Goal: Task Accomplishment & Management: Complete application form

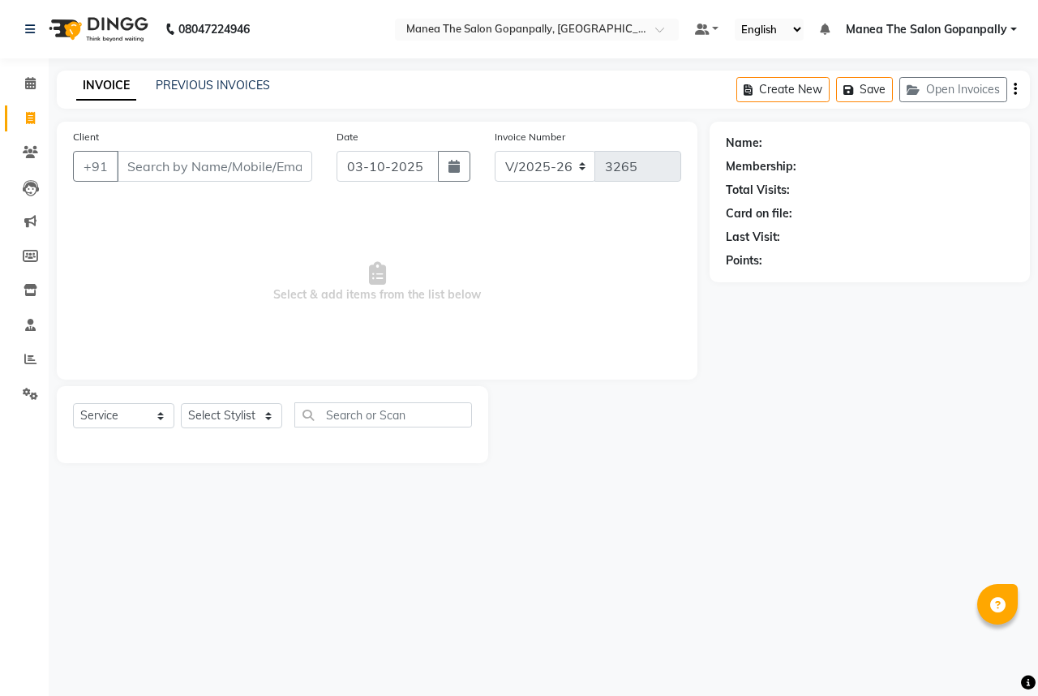
select select "7027"
select select "service"
click at [206, 416] on select "Select Stylist anas [PERSON_NAME] [PERSON_NAME] [PERSON_NAME] sameer [PERSON_NA…" at bounding box center [231, 415] width 101 height 25
select select "86049"
click at [181, 404] on select "Select Stylist anas [PERSON_NAME] [PERSON_NAME] [PERSON_NAME] sameer [PERSON_NA…" at bounding box center [231, 415] width 101 height 25
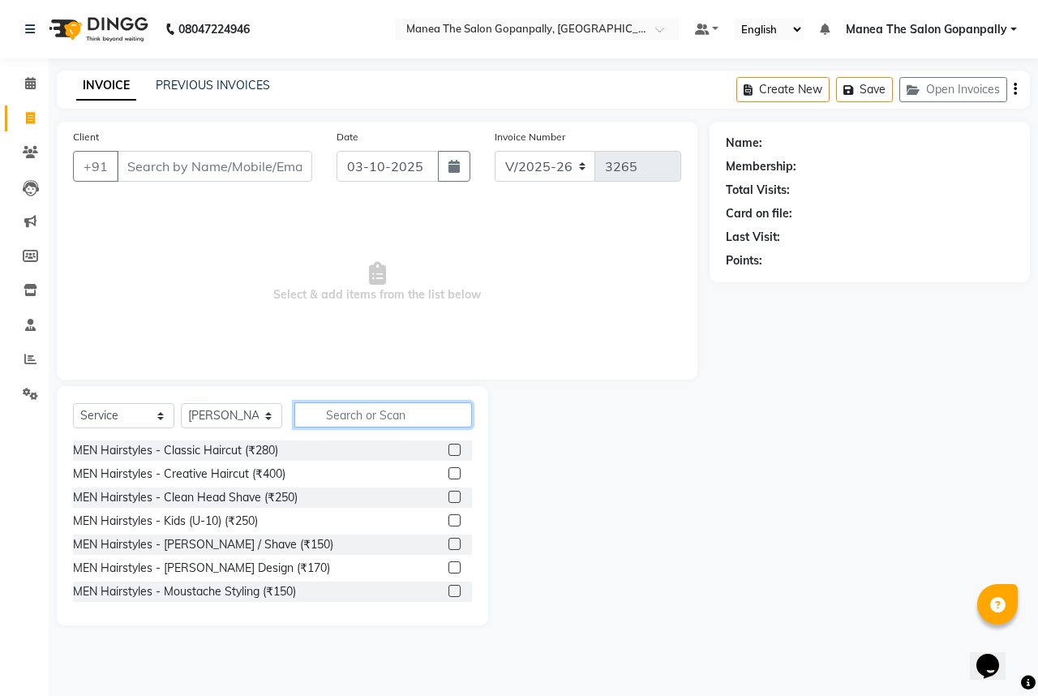
click at [366, 418] on input "text" at bounding box center [383, 414] width 178 height 25
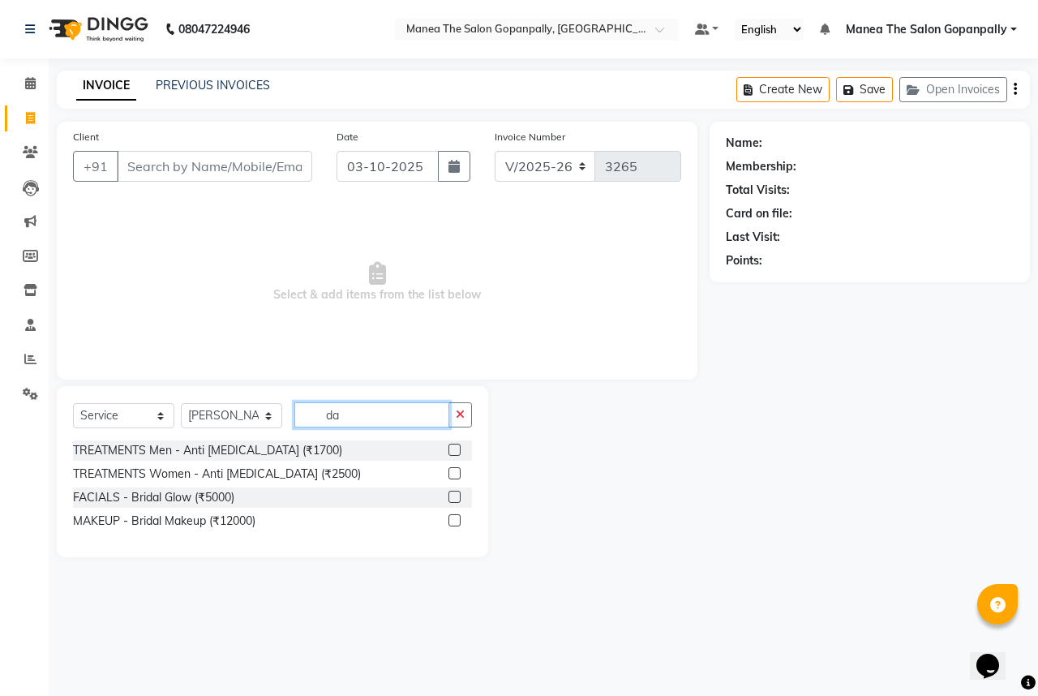
type input "d"
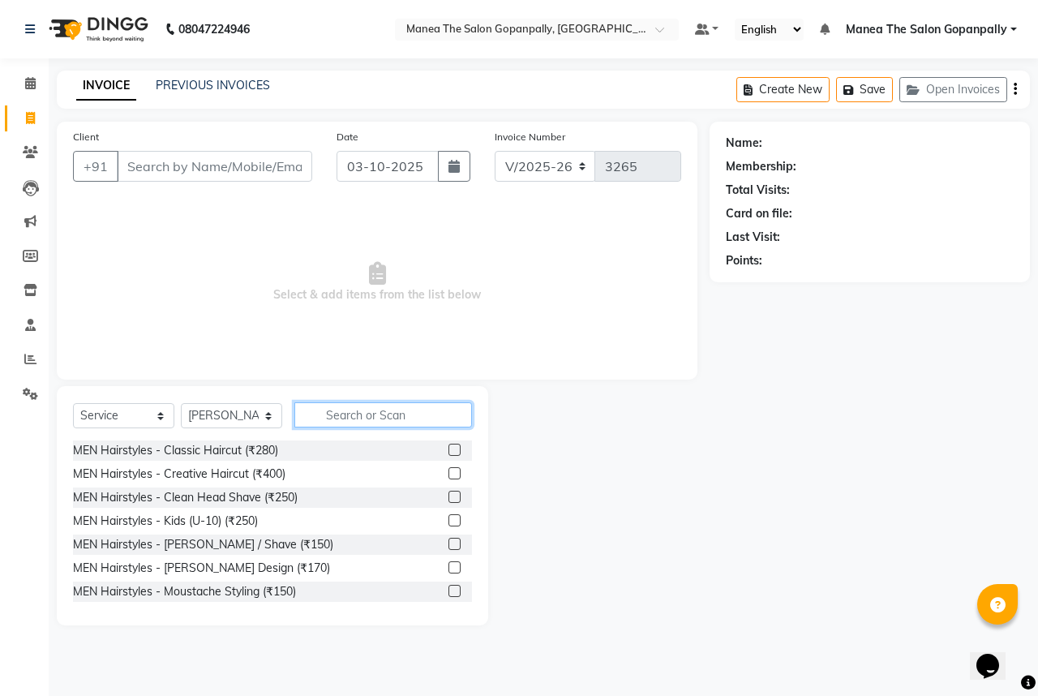
type input "i"
click at [409, 410] on input "i" at bounding box center [371, 414] width 155 height 25
type input "d"
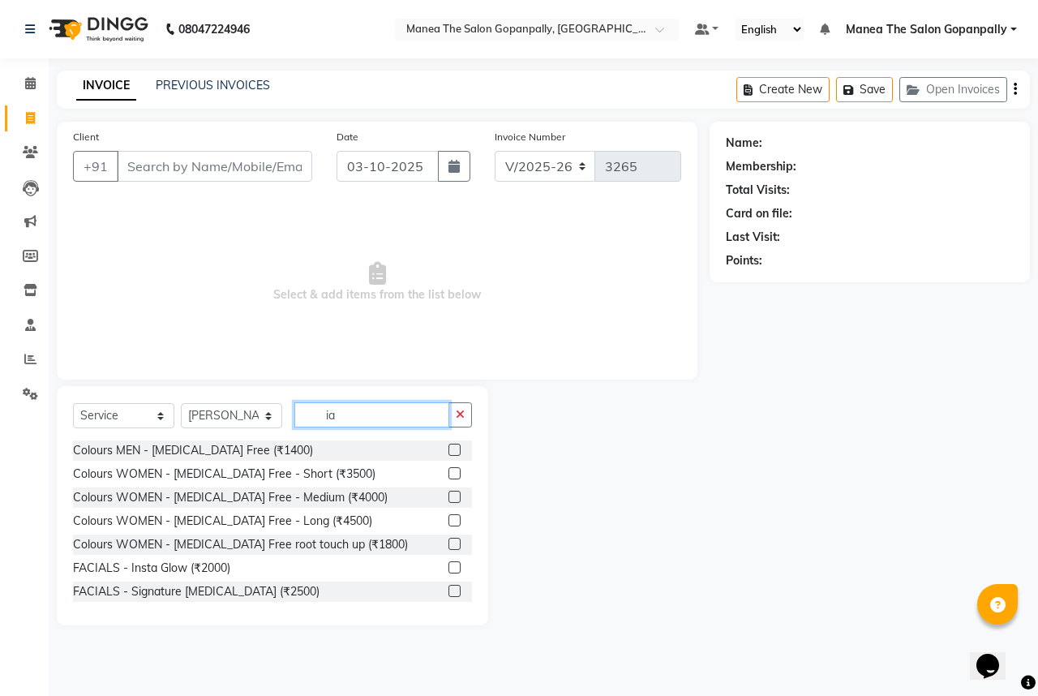
type input "i"
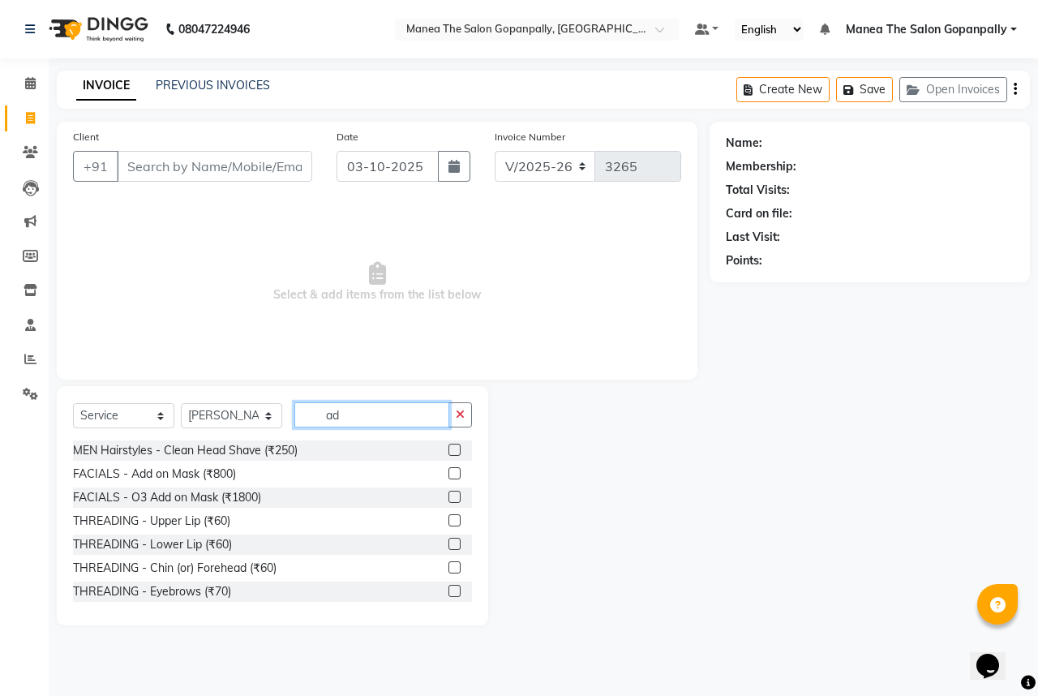
type input "a"
type input "t"
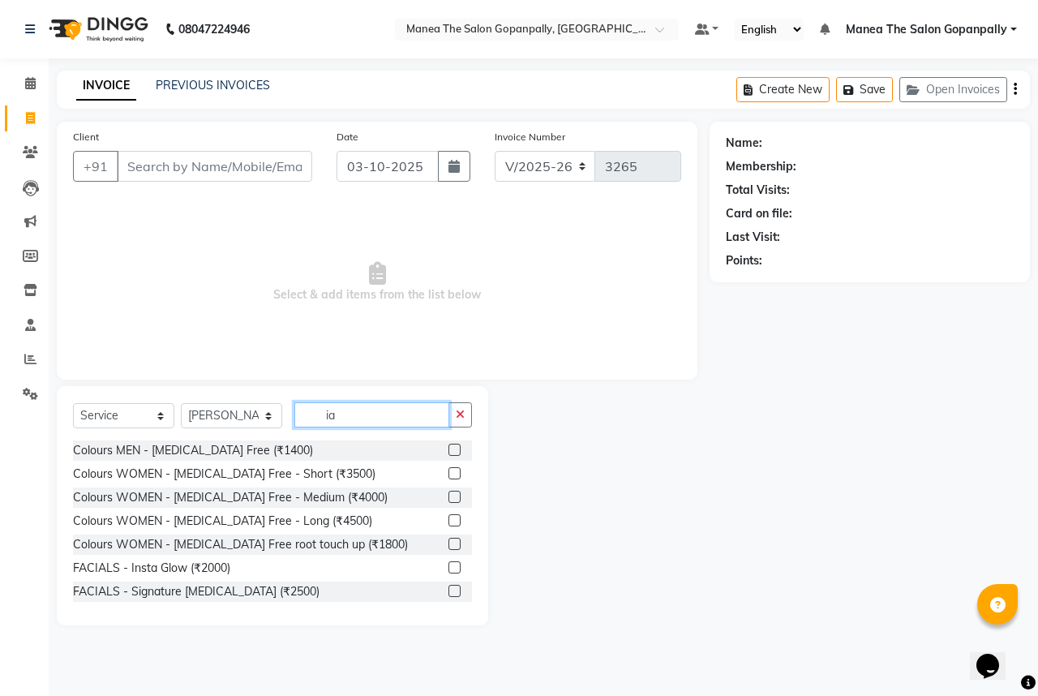
type input "i"
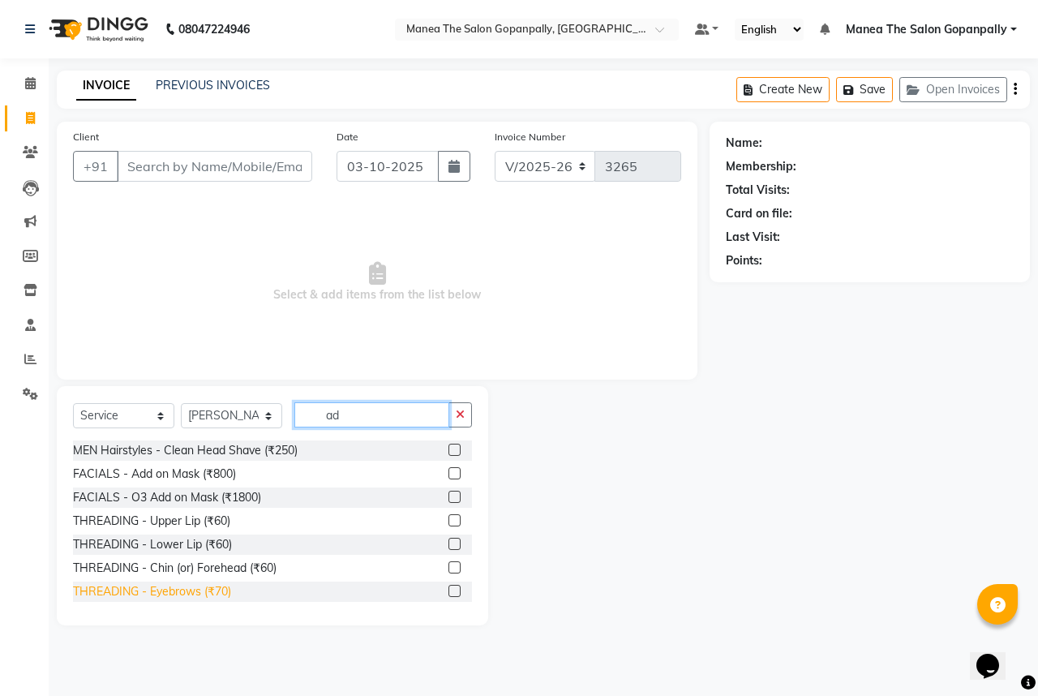
type input "a"
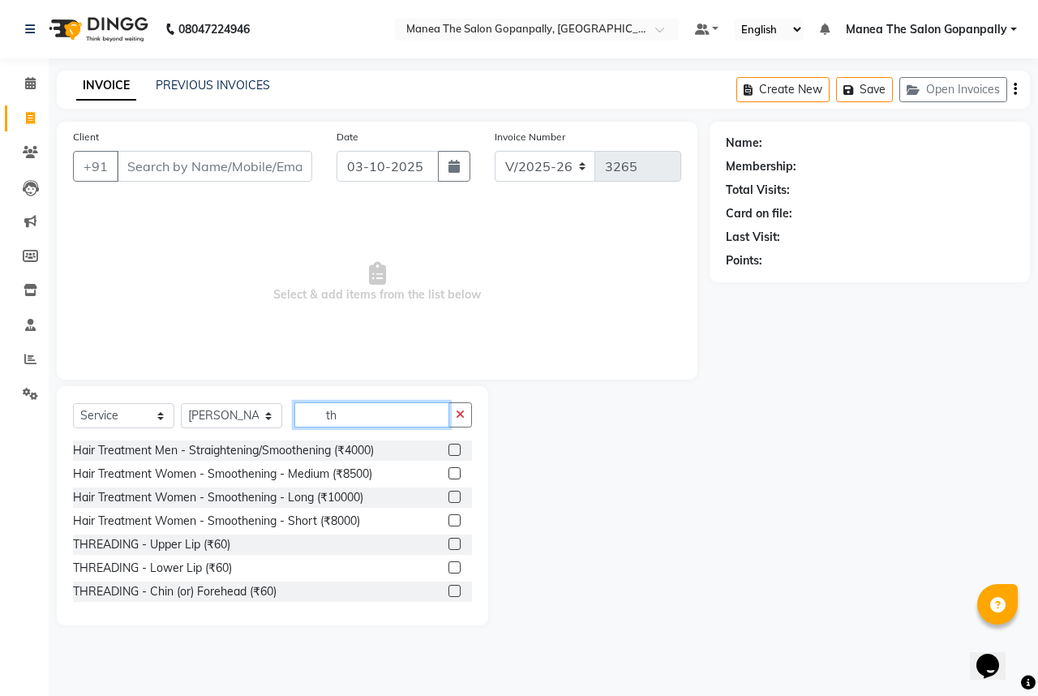
type input "t"
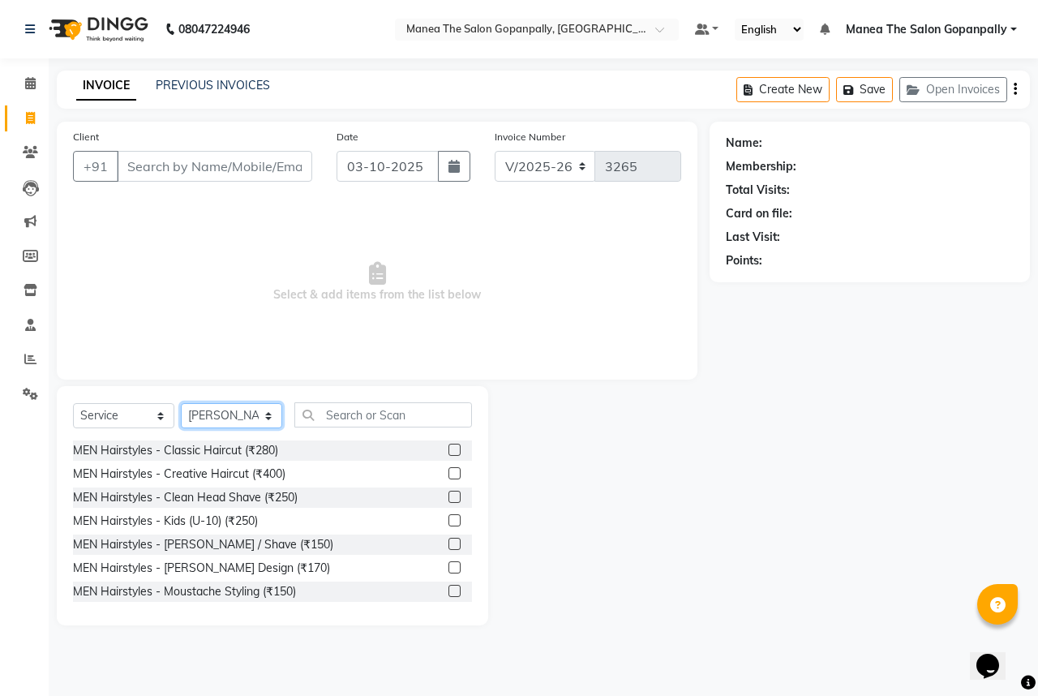
click at [217, 414] on select "Select Stylist anas [PERSON_NAME] [PERSON_NAME] [PERSON_NAME] sameer [PERSON_NA…" at bounding box center [231, 415] width 101 height 25
click at [181, 404] on select "Select Stylist anas [PERSON_NAME] [PERSON_NAME] [PERSON_NAME] sameer [PERSON_NA…" at bounding box center [231, 415] width 101 height 25
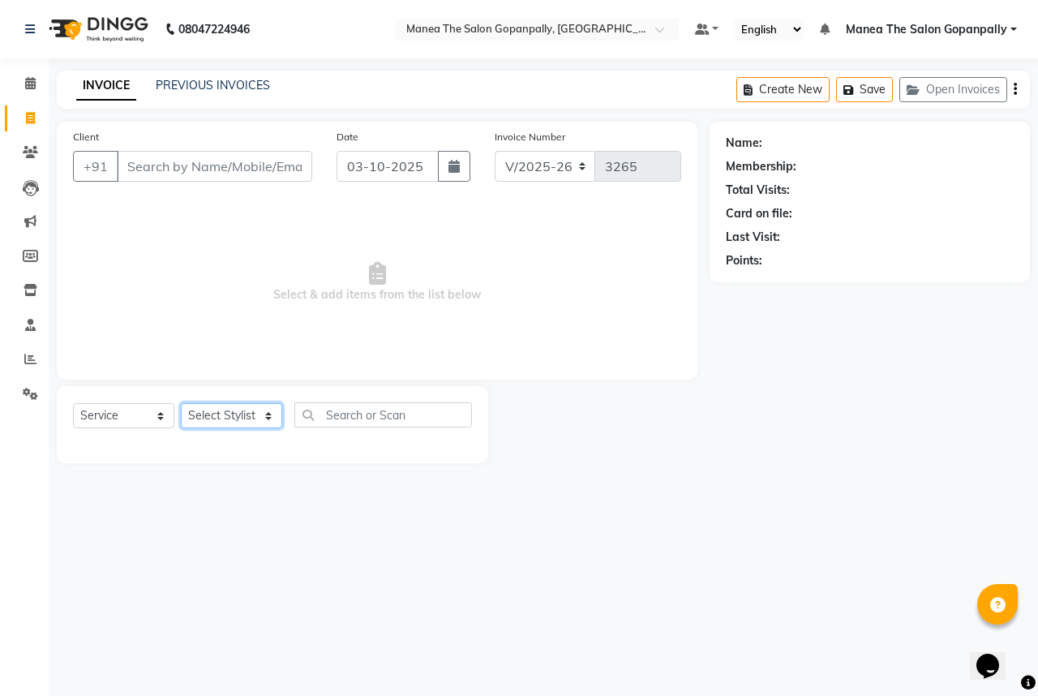
click at [208, 415] on select "Select Stylist anas [PERSON_NAME] [PERSON_NAME] [PERSON_NAME] sameer [PERSON_NA…" at bounding box center [231, 415] width 101 height 25
select select "86049"
click at [181, 404] on select "Select Stylist anas [PERSON_NAME] [PERSON_NAME] [PERSON_NAME] sameer [PERSON_NA…" at bounding box center [231, 415] width 101 height 25
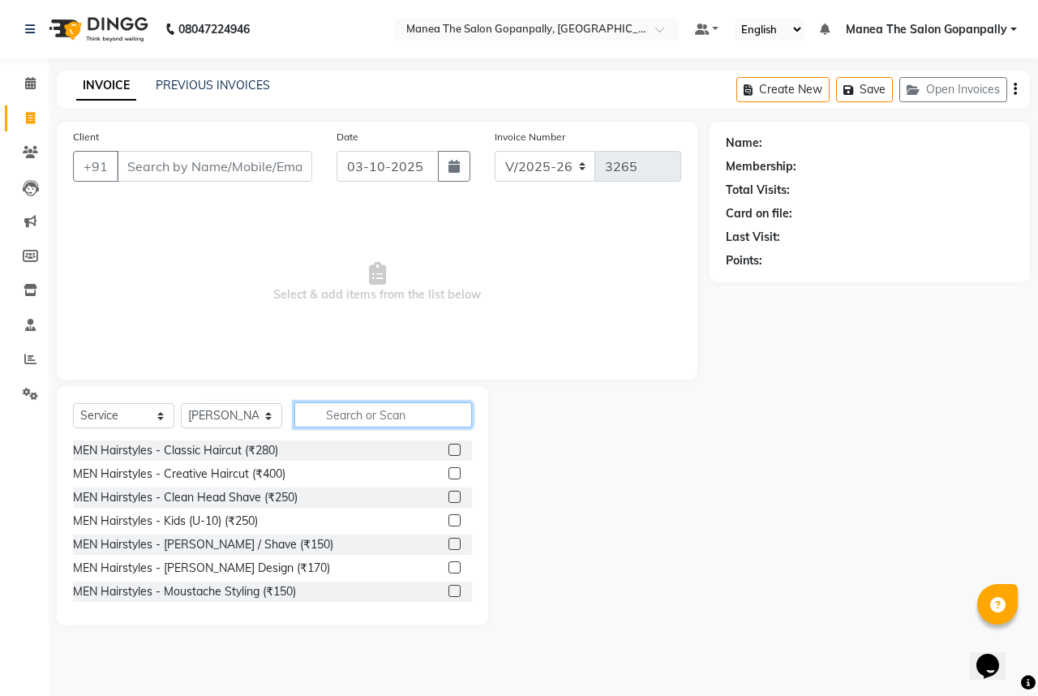
click at [434, 416] on input "text" at bounding box center [383, 414] width 178 height 25
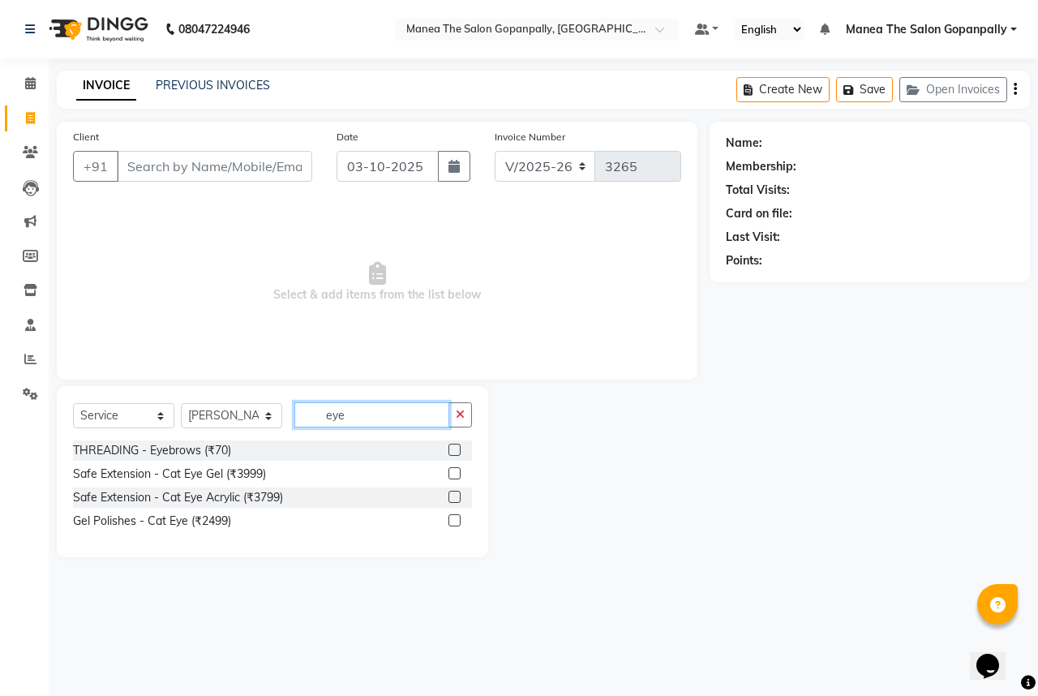
type input "eye"
click at [452, 445] on label at bounding box center [454, 450] width 12 height 12
click at [452, 445] on input "checkbox" at bounding box center [453, 450] width 11 height 11
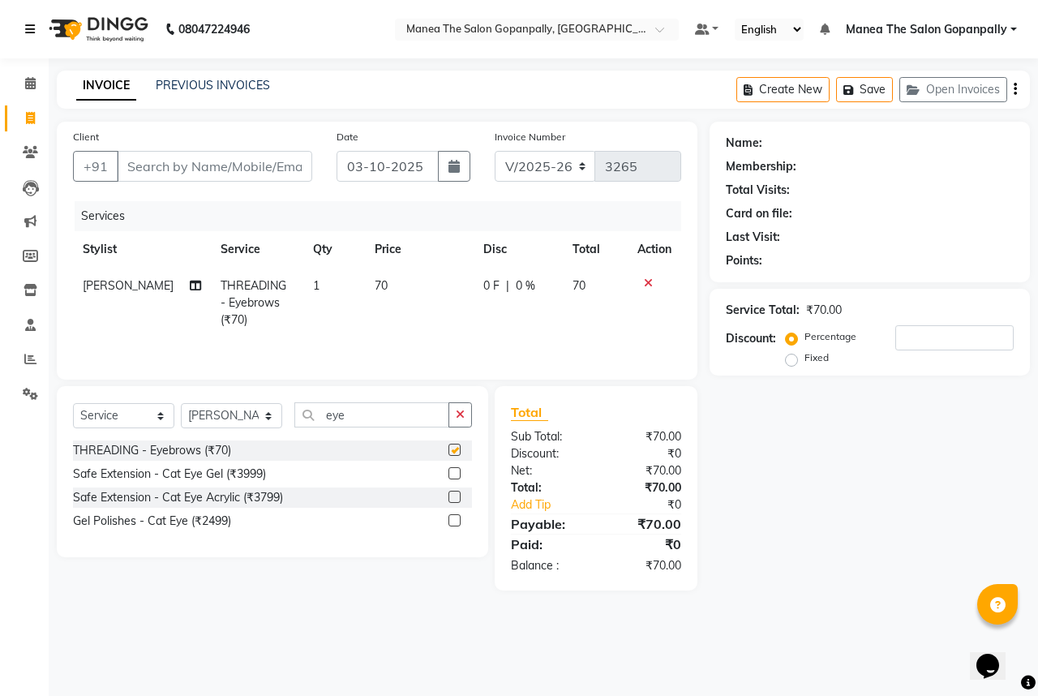
checkbox input "false"
click at [208, 161] on input "Client" at bounding box center [214, 166] width 195 height 31
click at [233, 165] on input "Client" at bounding box center [214, 166] width 195 height 31
type input "8"
type input "0"
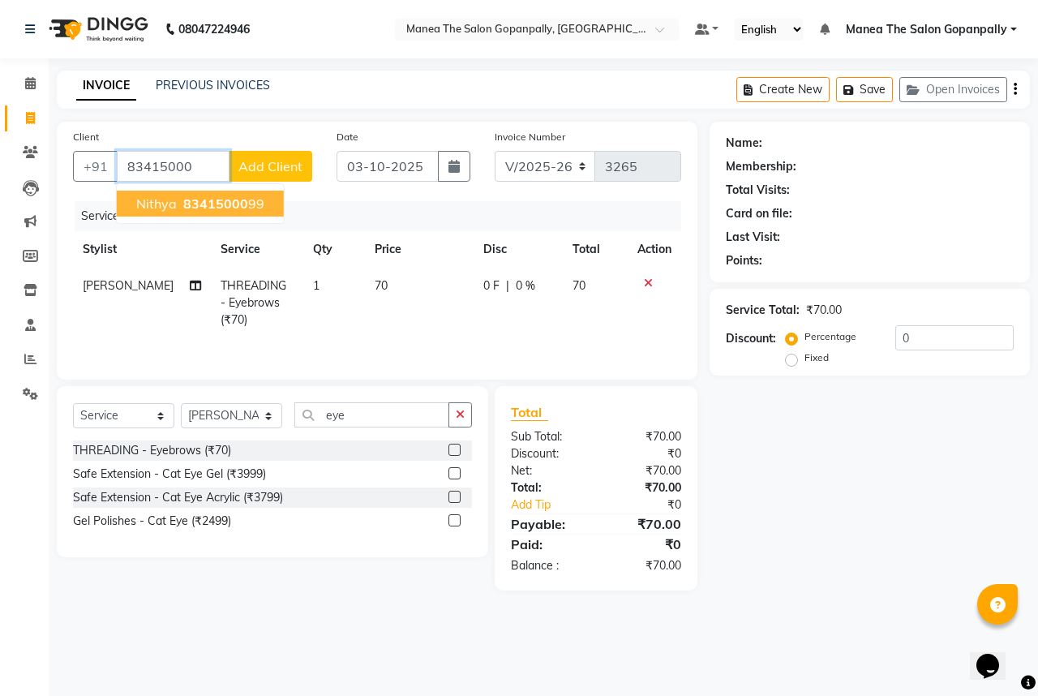
click at [253, 201] on ngb-highlight "83415000 99" at bounding box center [222, 203] width 84 height 16
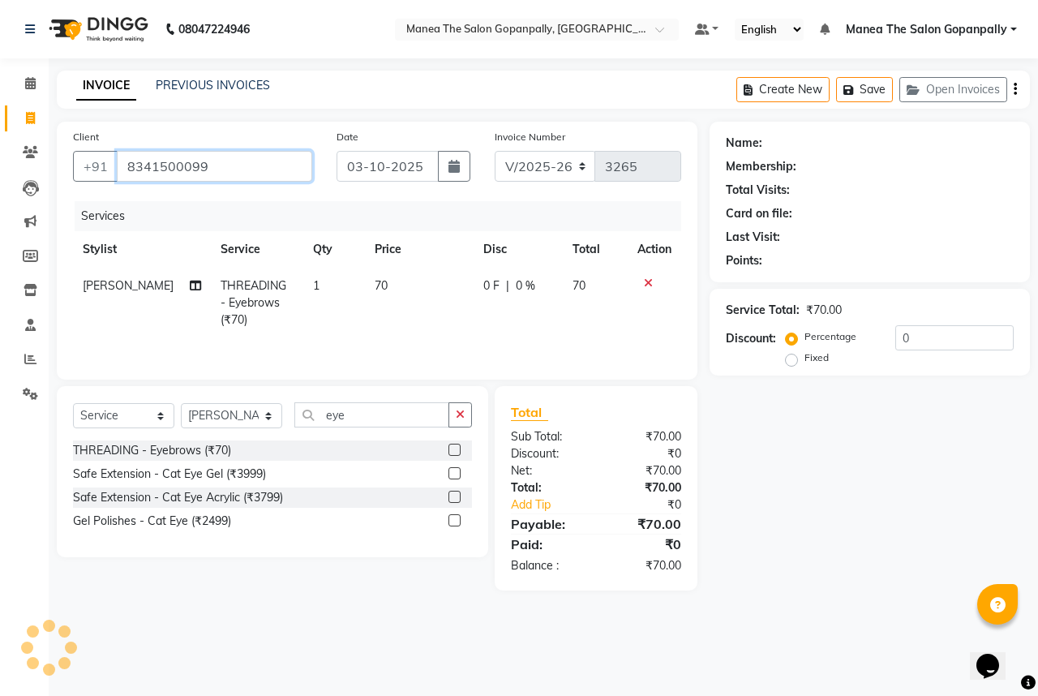
type input "8341500099"
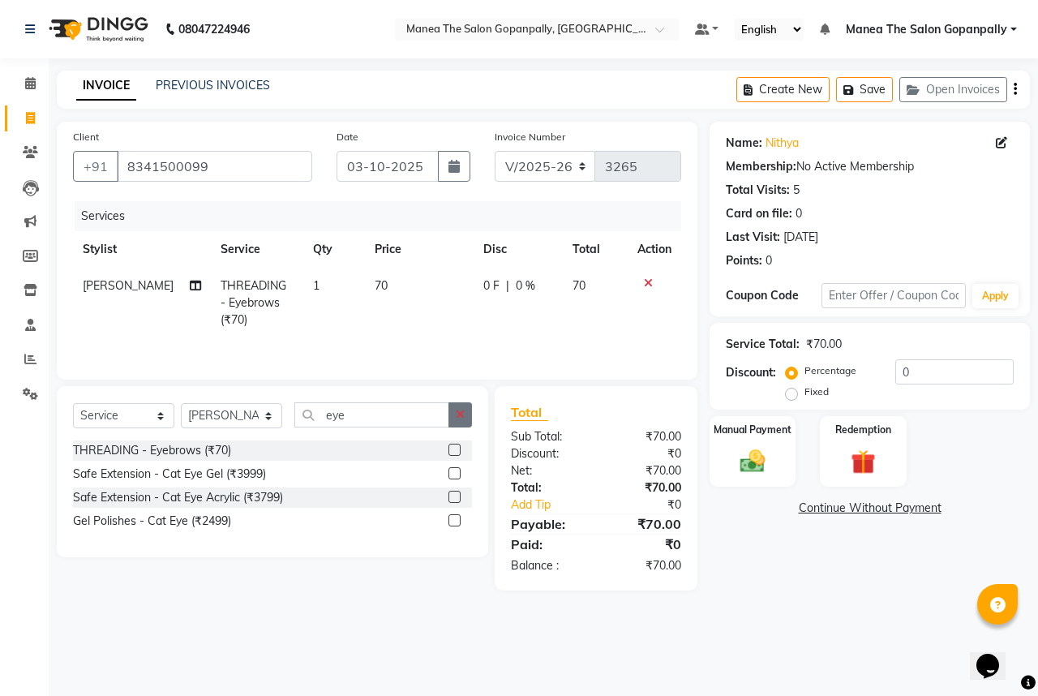
click at [458, 413] on icon "button" at bounding box center [460, 414] width 9 height 11
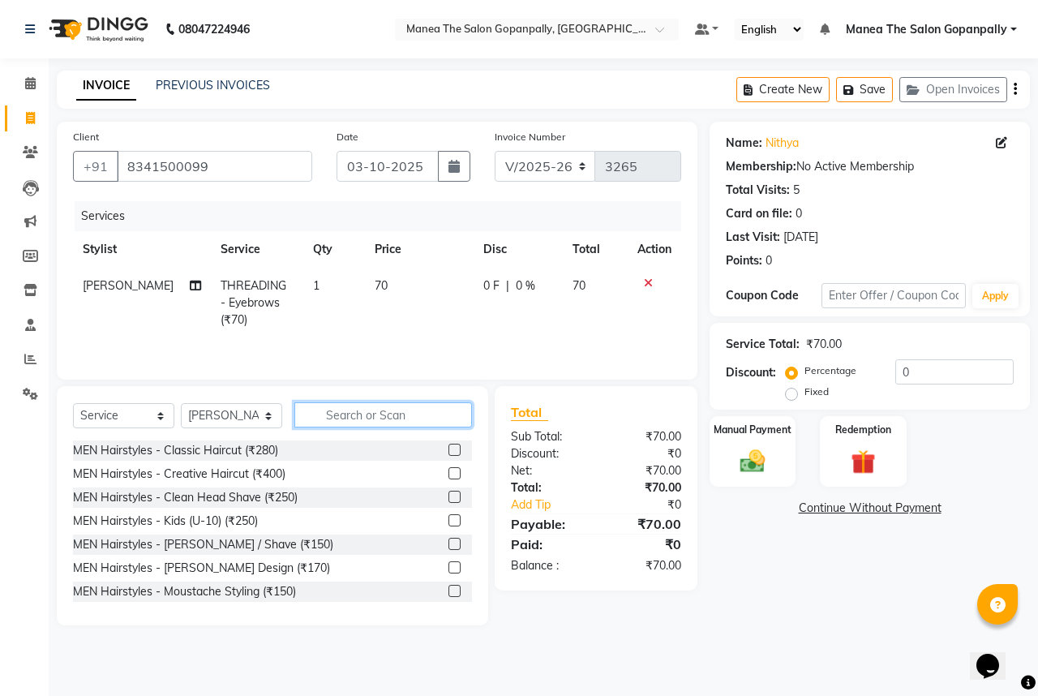
click at [382, 418] on input "text" at bounding box center [383, 414] width 178 height 25
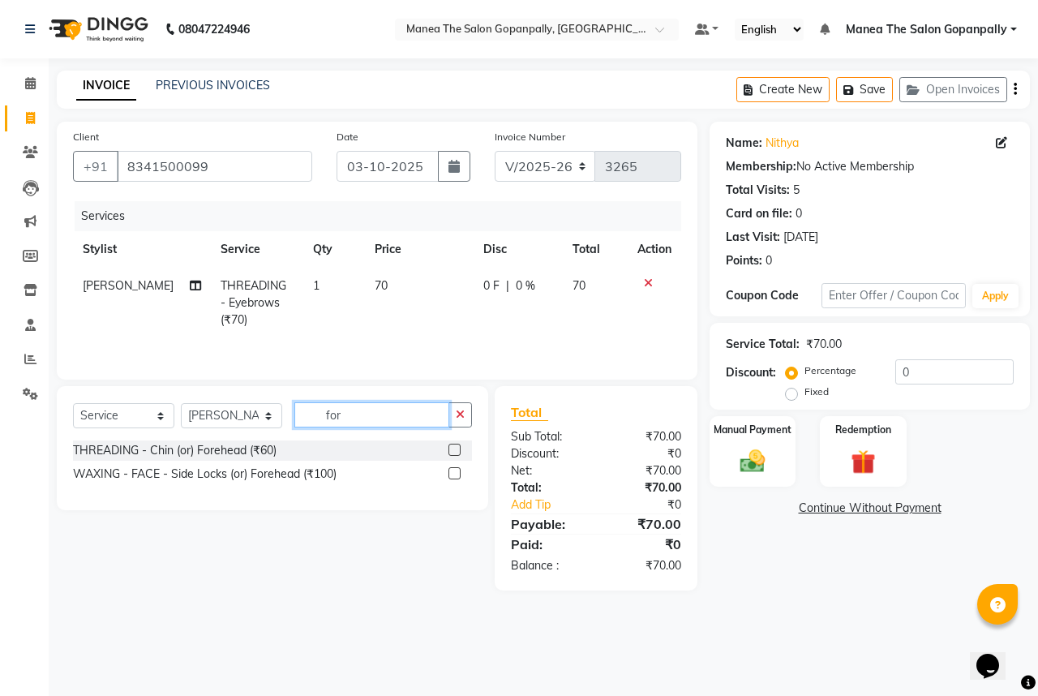
type input "for"
click at [456, 446] on label at bounding box center [454, 450] width 12 height 12
click at [456, 446] on input "checkbox" at bounding box center [453, 450] width 11 height 11
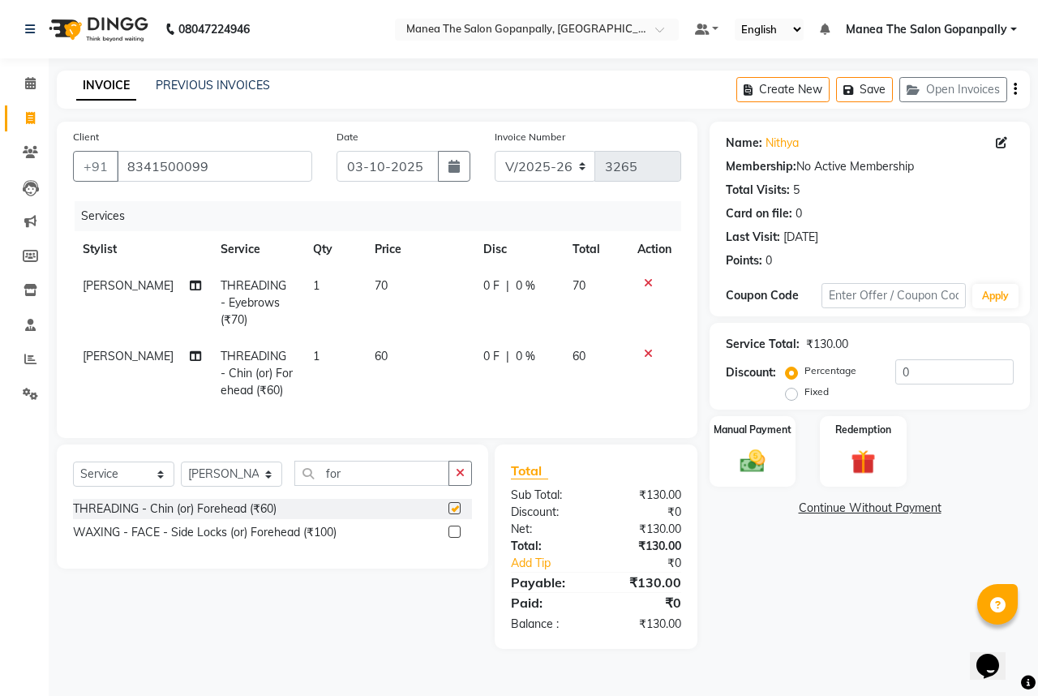
checkbox input "false"
click at [762, 444] on div "Manual Payment" at bounding box center [753, 451] width 90 height 75
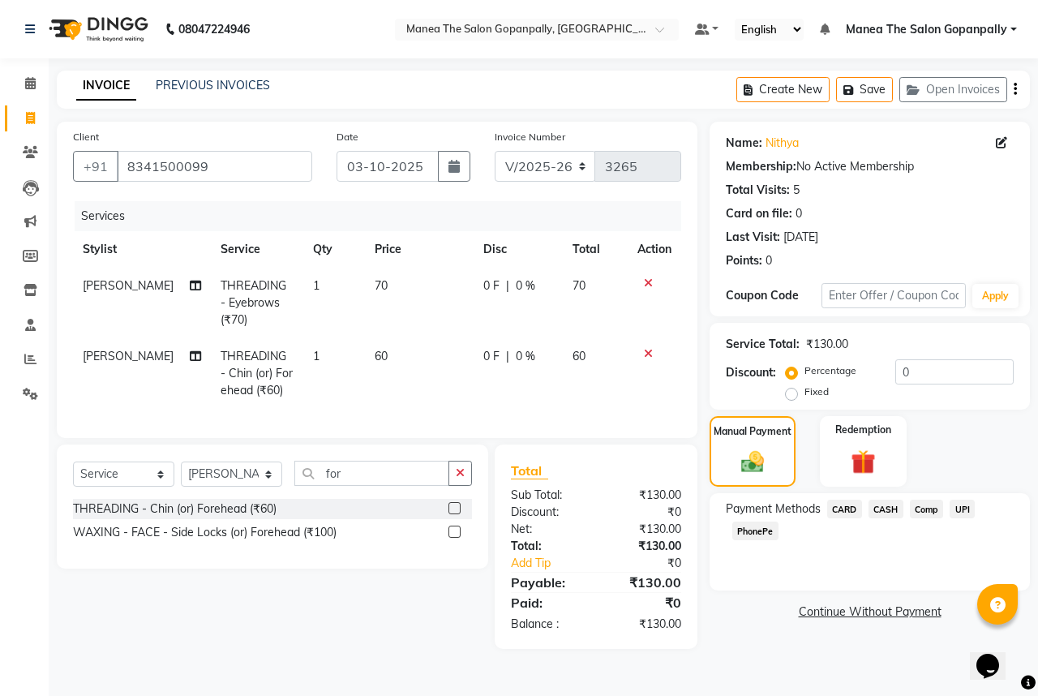
click at [965, 509] on span "UPI" at bounding box center [961, 508] width 25 height 19
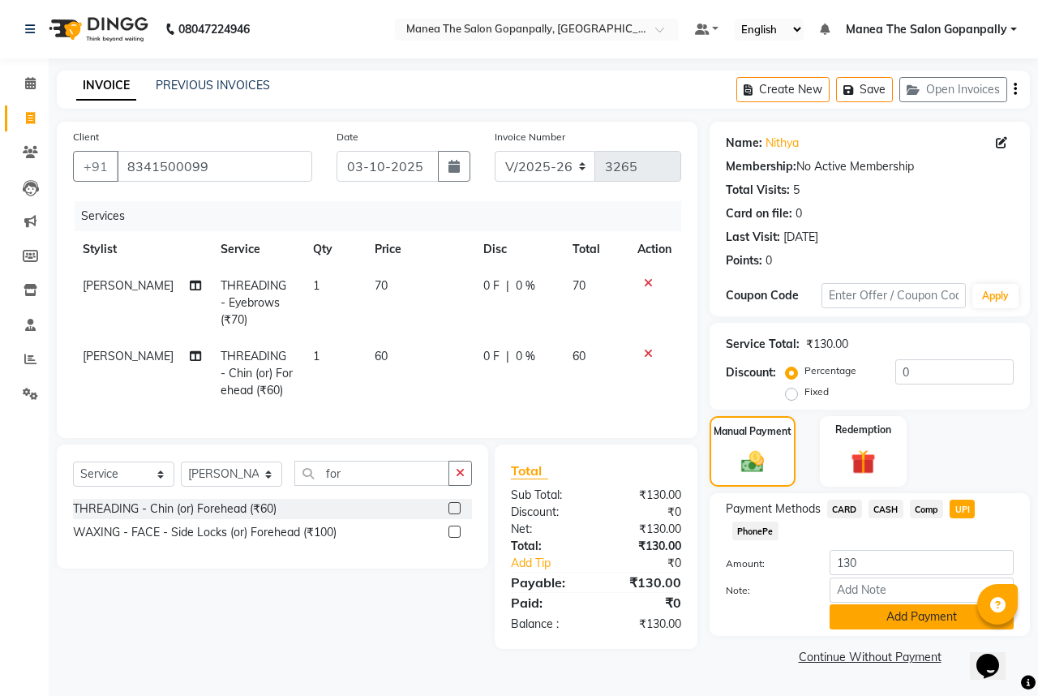
click at [904, 609] on button "Add Payment" at bounding box center [921, 616] width 184 height 25
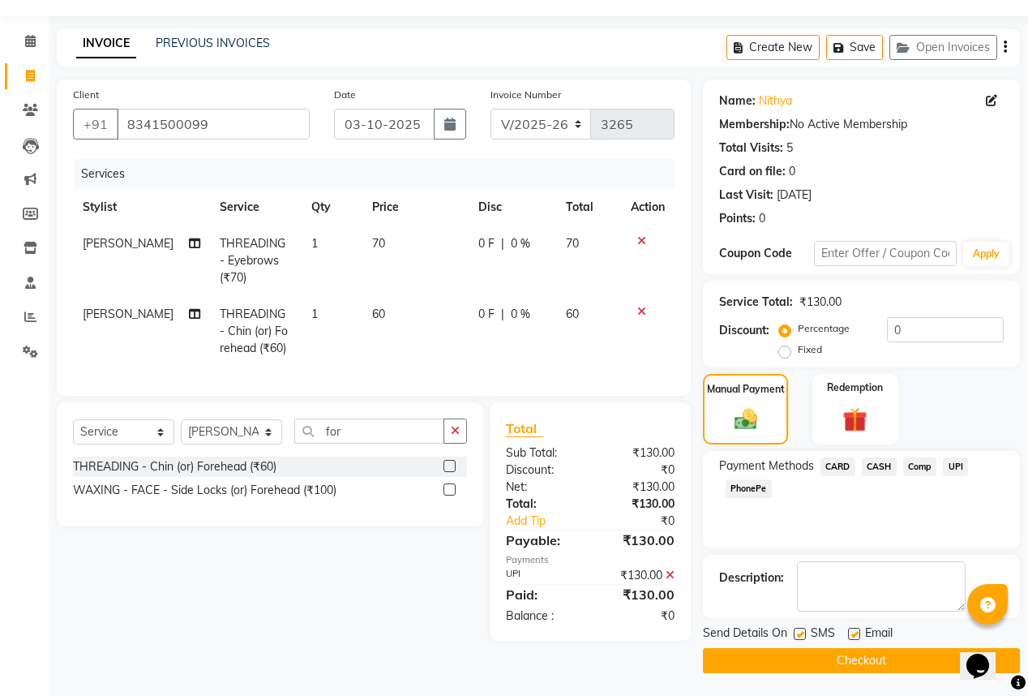
scroll to position [43, 0]
click at [853, 630] on label at bounding box center [854, 633] width 12 height 12
click at [853, 630] on input "checkbox" at bounding box center [853, 633] width 11 height 11
checkbox input "false"
click at [888, 651] on button "Checkout" at bounding box center [861, 659] width 317 height 25
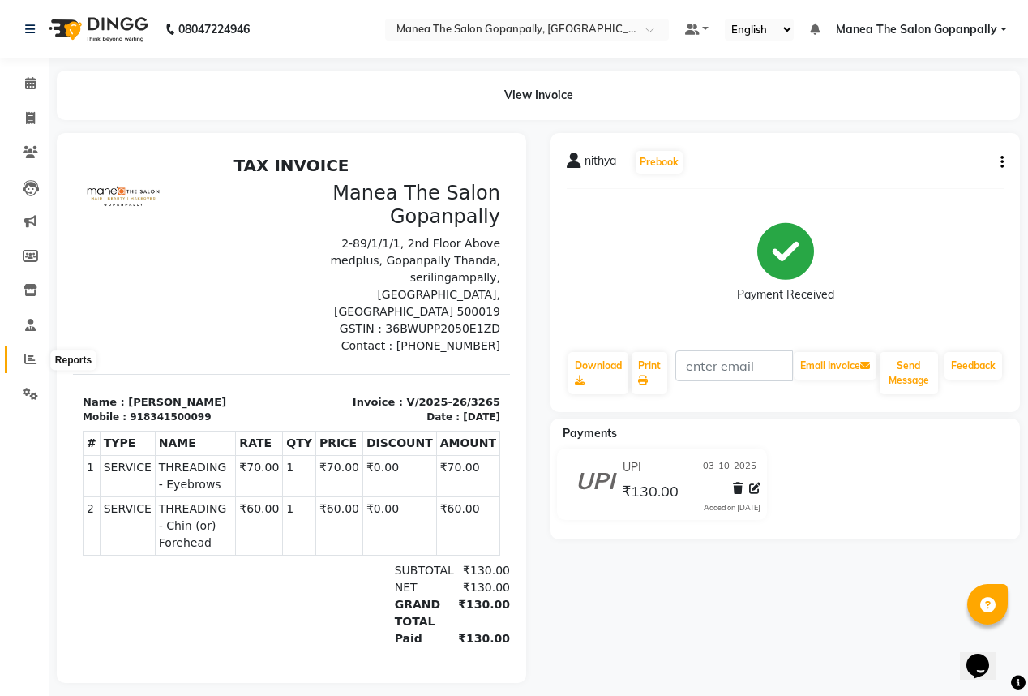
click at [27, 360] on icon at bounding box center [30, 359] width 12 height 12
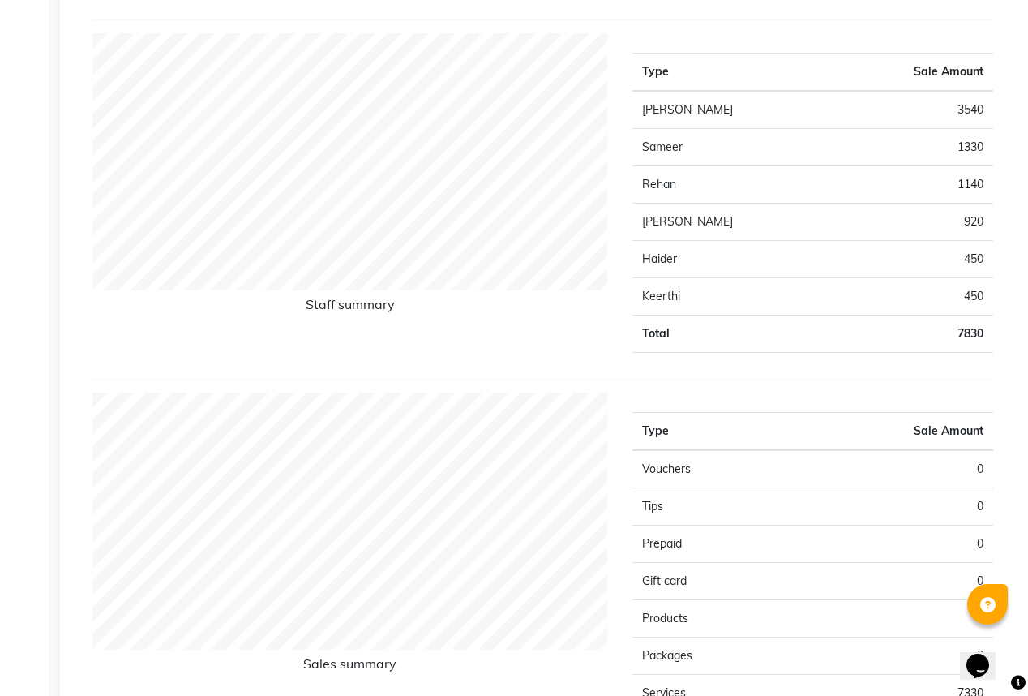
scroll to position [584, 0]
